Goal: Task Accomplishment & Management: Complete application form

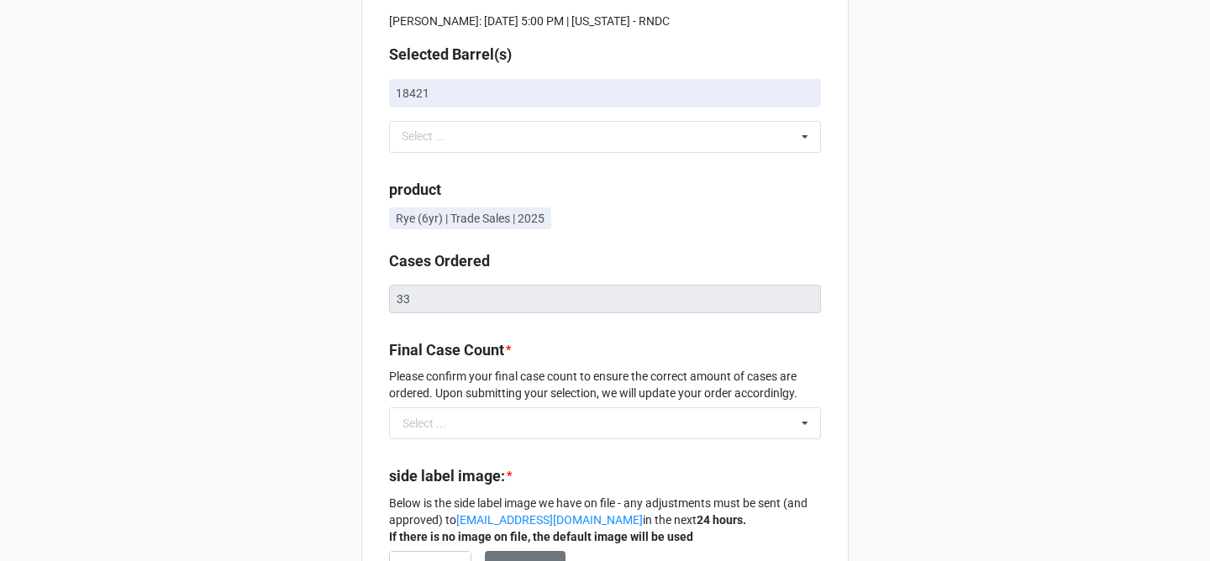
scroll to position [99, 0]
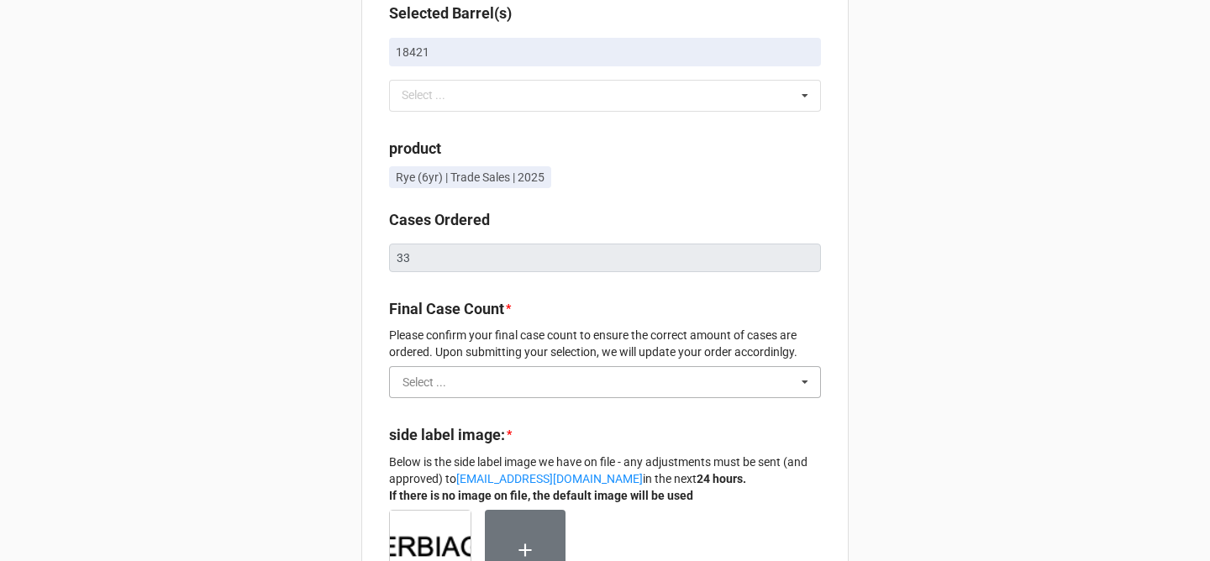
click at [503, 393] on input "text" at bounding box center [606, 382] width 430 height 30
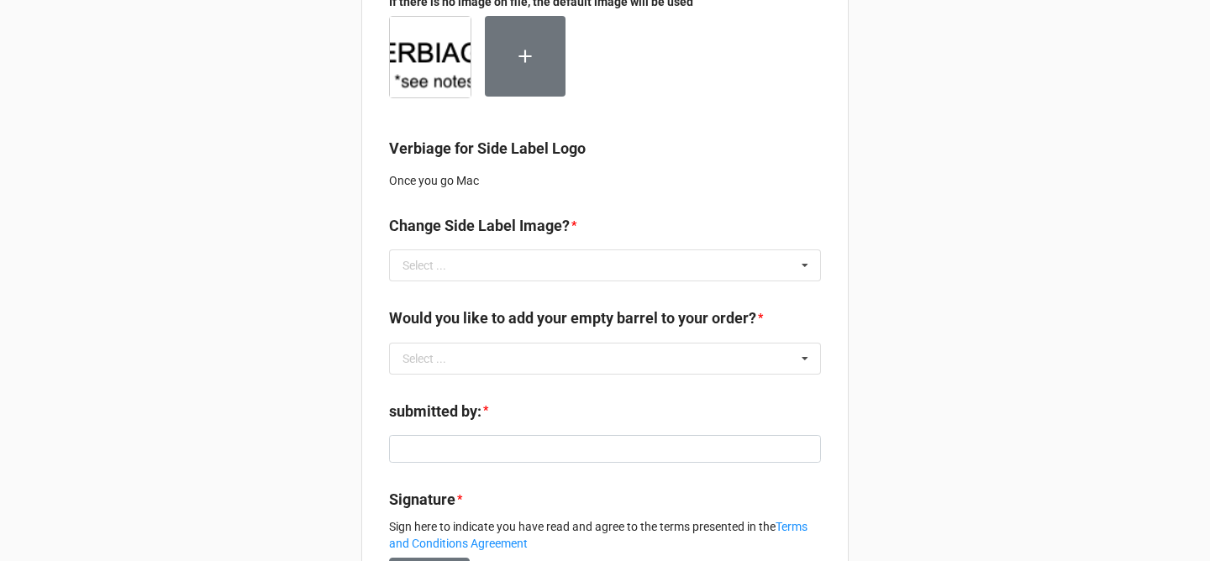
scroll to position [594, 0]
